Goal: Task Accomplishment & Management: Complete application form

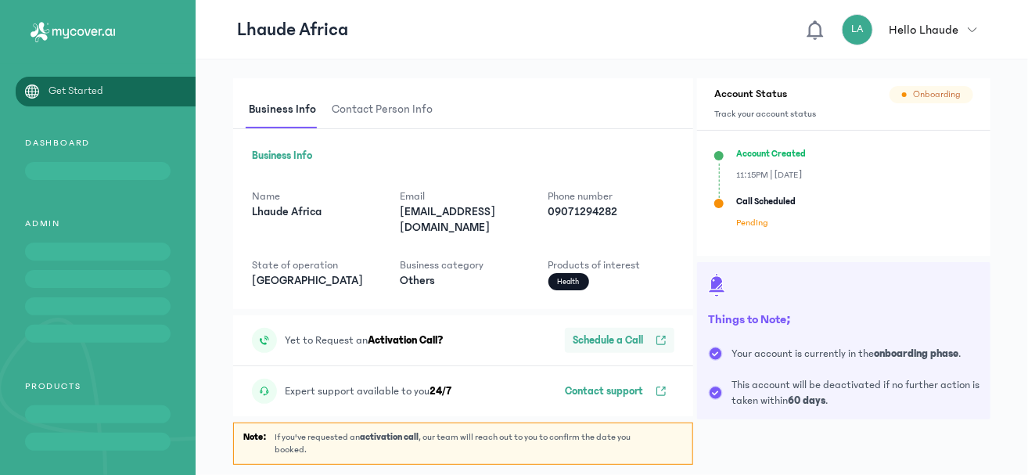
click at [583, 336] on p "Schedule a Call" at bounding box center [608, 340] width 70 height 16
click at [933, 89] on span "Onboarding" at bounding box center [937, 94] width 48 height 13
click at [92, 165] on span at bounding box center [97, 171] width 145 height 18
click at [662, 336] on icon "button" at bounding box center [660, 340] width 11 height 11
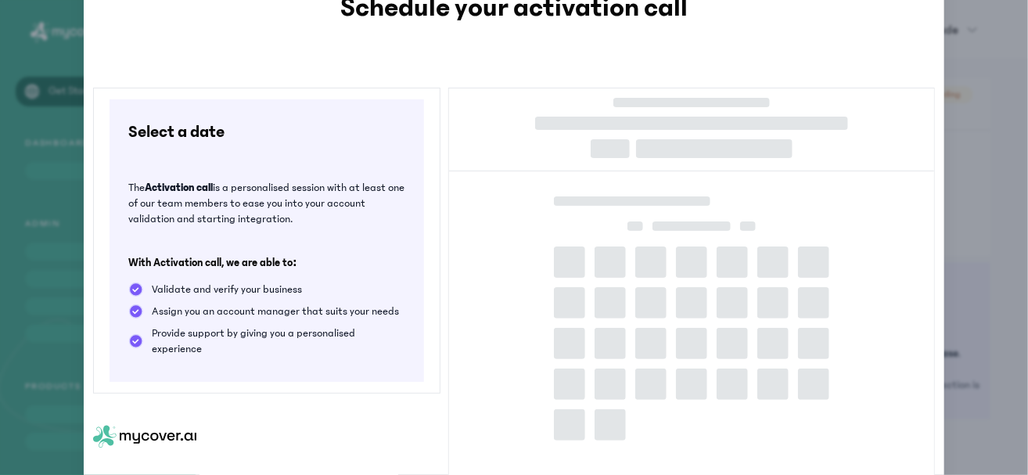
scroll to position [201, 0]
